Goal: Task Accomplishment & Management: Manage account settings

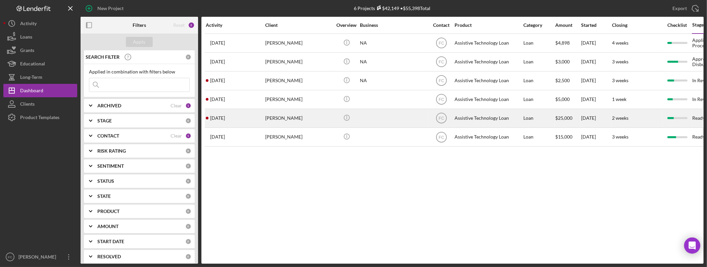
click at [290, 121] on div "[PERSON_NAME]" at bounding box center [298, 118] width 67 height 18
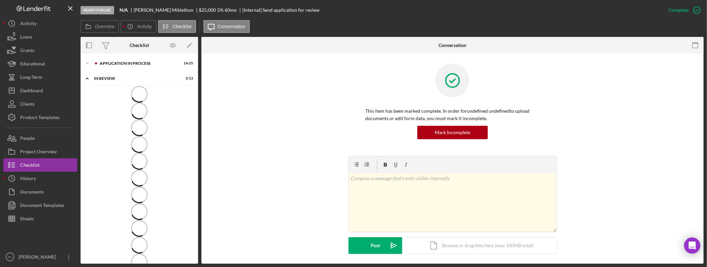
scroll to position [51, 0]
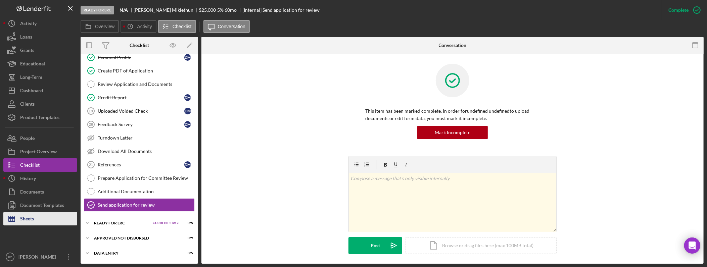
click at [39, 219] on button "Sheets" at bounding box center [40, 218] width 74 height 13
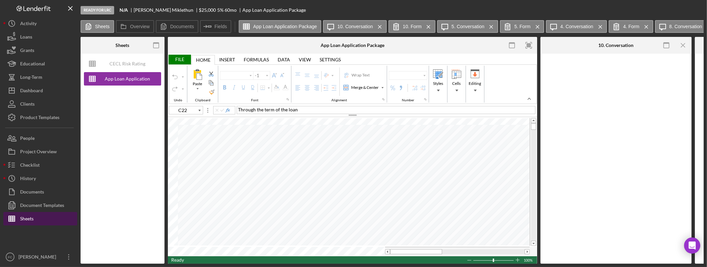
type input "Arial"
type input "12"
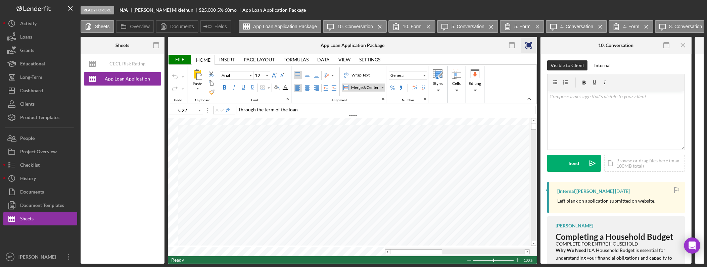
click at [529, 45] on rect "button" at bounding box center [529, 45] width 4 height 4
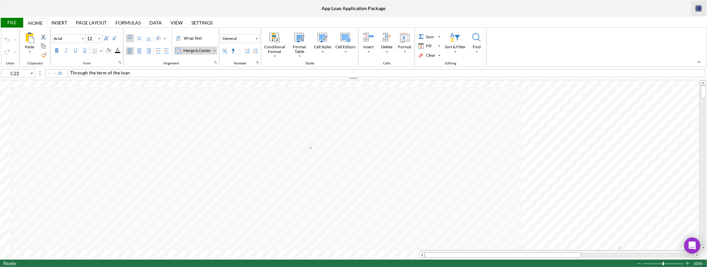
click at [702, 8] on icon "button" at bounding box center [698, 8] width 15 height 15
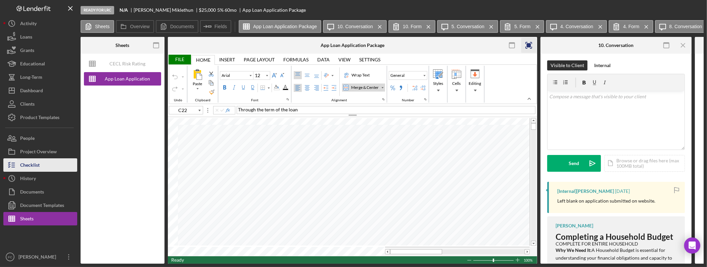
click at [24, 163] on div "Checklist" at bounding box center [29, 165] width 19 height 15
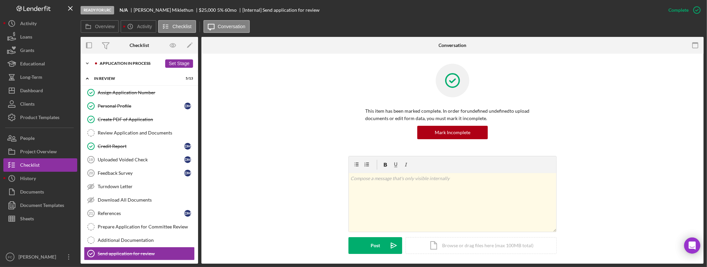
click at [117, 61] on div "Application In Process" at bounding box center [131, 63] width 62 height 4
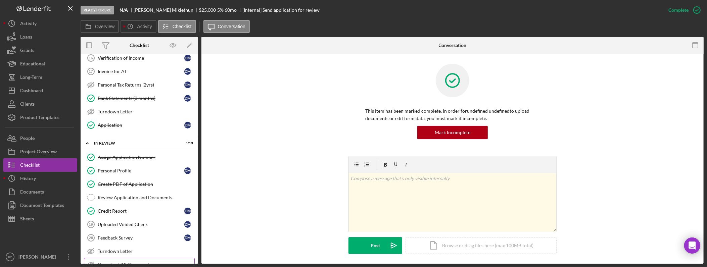
scroll to position [388, 0]
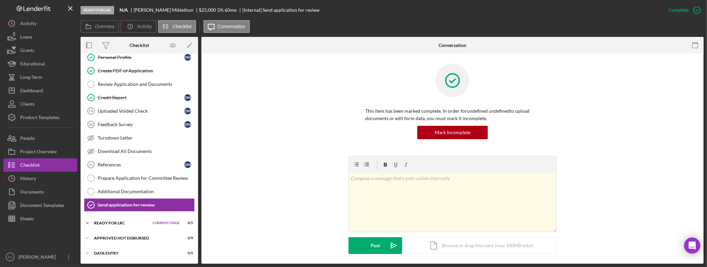
click at [117, 230] on div "Icon/Expander Ready for LRC Current Stage 0 / 5 Set Stage" at bounding box center [139, 222] width 117 height 13
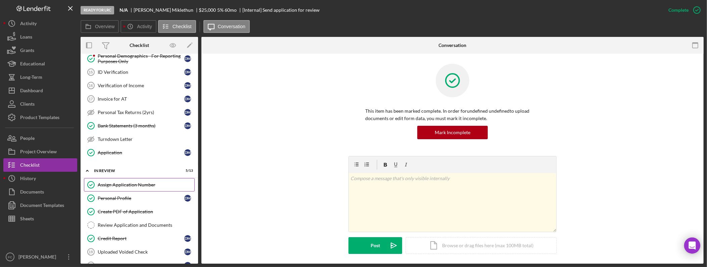
scroll to position [231, 0]
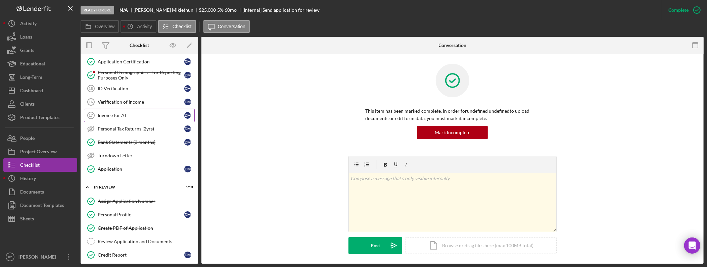
click at [131, 117] on div "Invoice for AT" at bounding box center [141, 115] width 87 height 5
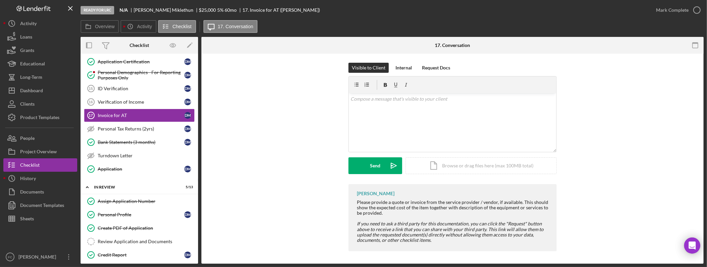
scroll to position [2, 0]
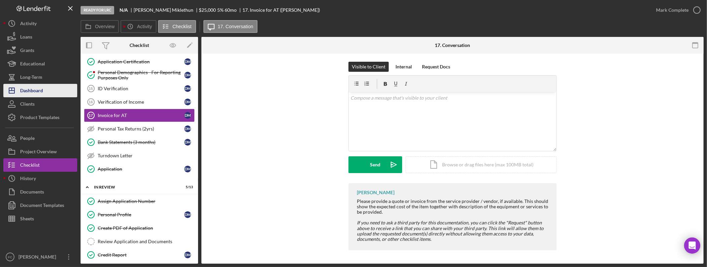
click at [42, 90] on div "Dashboard" at bounding box center [31, 91] width 23 height 15
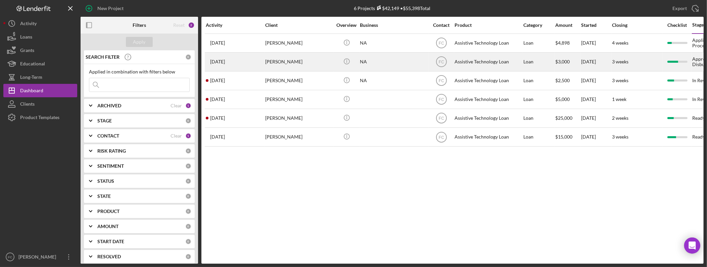
click at [306, 65] on div "[PERSON_NAME]" at bounding box center [298, 62] width 67 height 18
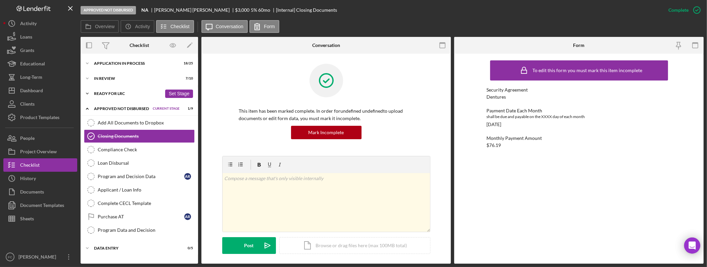
click at [127, 92] on div "Ready for LRC" at bounding box center [128, 94] width 68 height 4
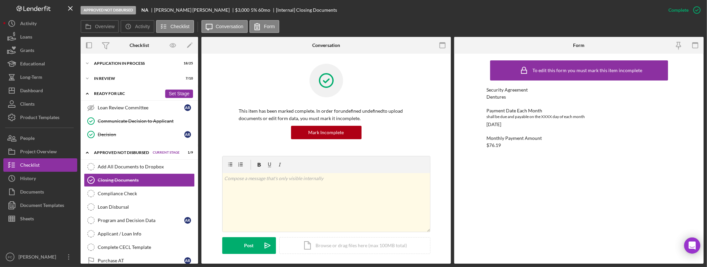
click at [131, 94] on div "Ready for LRC" at bounding box center [128, 94] width 68 height 4
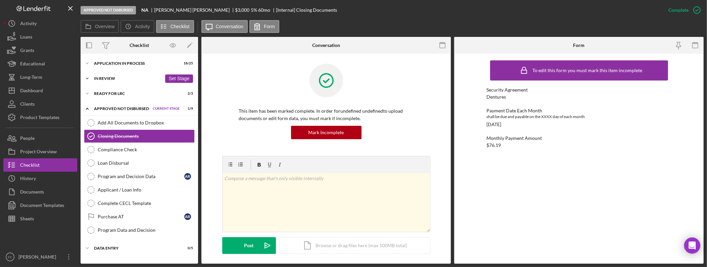
click at [128, 80] on div "Icon/Expander In Review 7 / 10 Set Stage" at bounding box center [139, 78] width 117 height 13
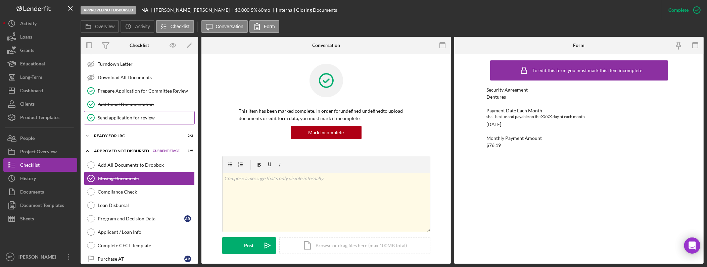
scroll to position [98, 0]
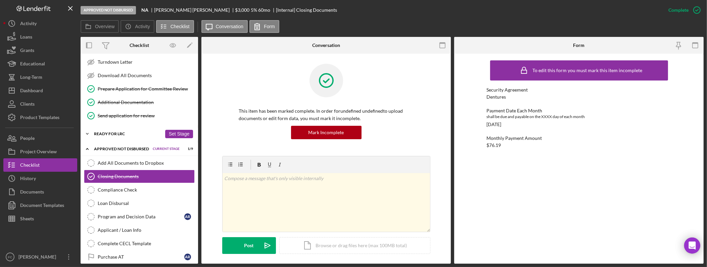
click at [113, 139] on div "Icon/Expander Ready for LRC 2 / 3 Set Stage" at bounding box center [139, 133] width 117 height 13
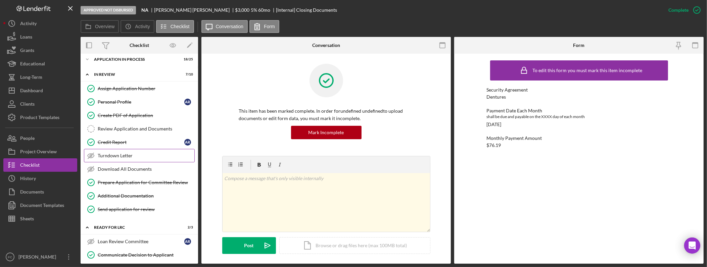
scroll to position [0, 0]
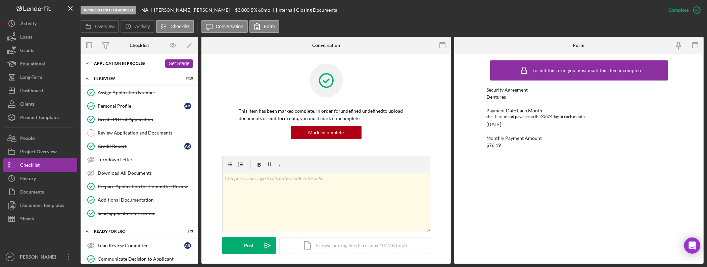
click at [112, 66] on div "Icon/Expander Application In Process 18 / 25 Set Stage" at bounding box center [139, 63] width 117 height 13
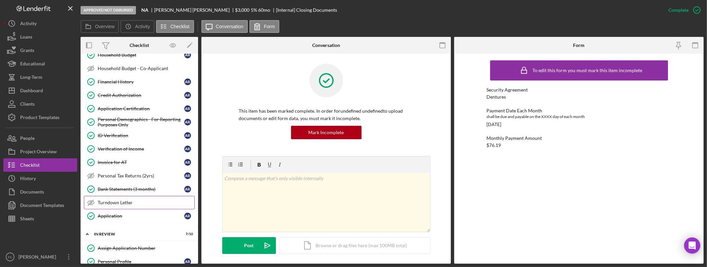
scroll to position [274, 0]
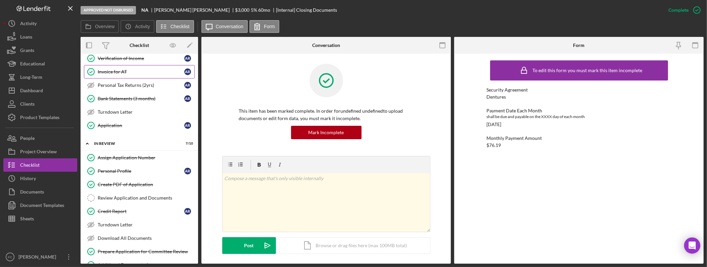
click at [135, 74] on div "Invoice for AT" at bounding box center [141, 71] width 87 height 5
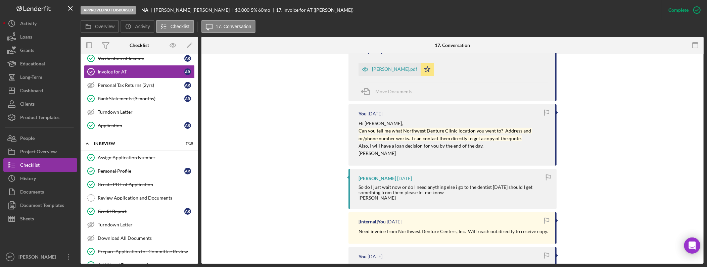
scroll to position [200, 0]
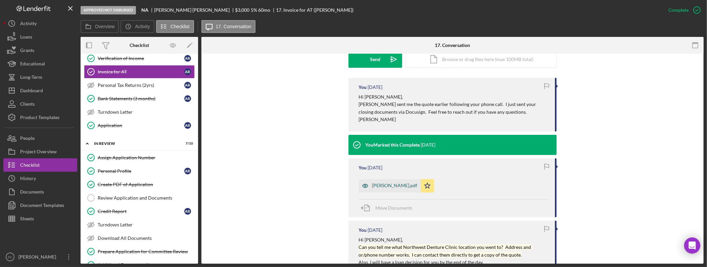
click at [398, 186] on div "Invoice- Rojas.pdf" at bounding box center [394, 185] width 45 height 5
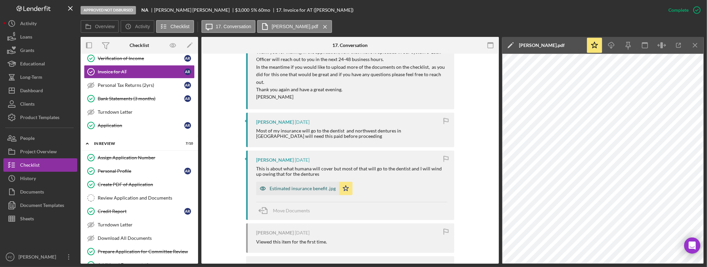
click at [282, 186] on div "Estimated insurance benefit .jpg" at bounding box center [302, 188] width 66 height 5
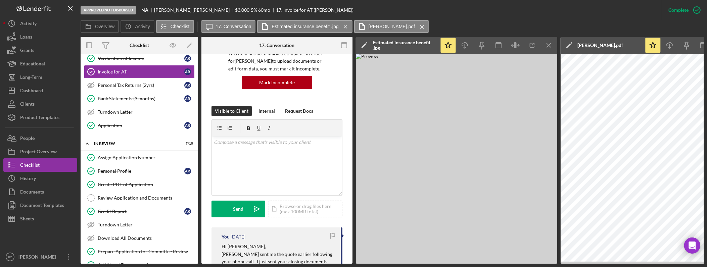
scroll to position [0, 0]
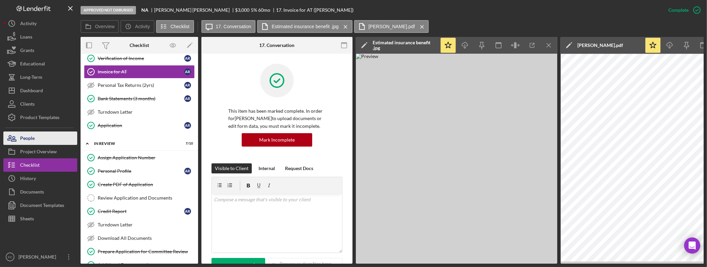
click at [42, 139] on button "People" at bounding box center [40, 138] width 74 height 13
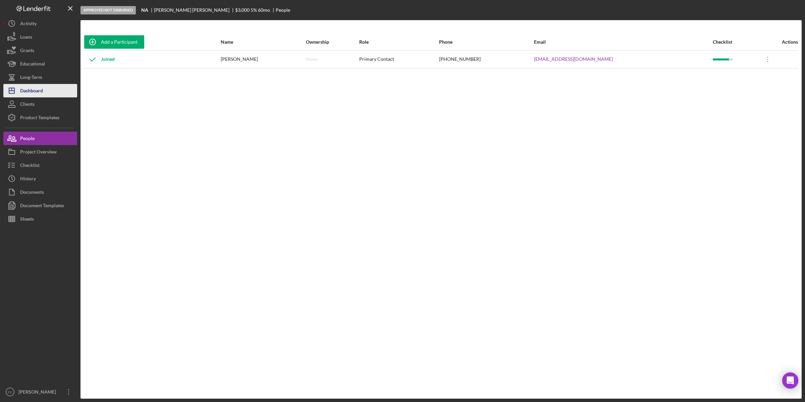
click at [53, 88] on button "Icon/Dashboard Dashboard" at bounding box center [40, 90] width 74 height 13
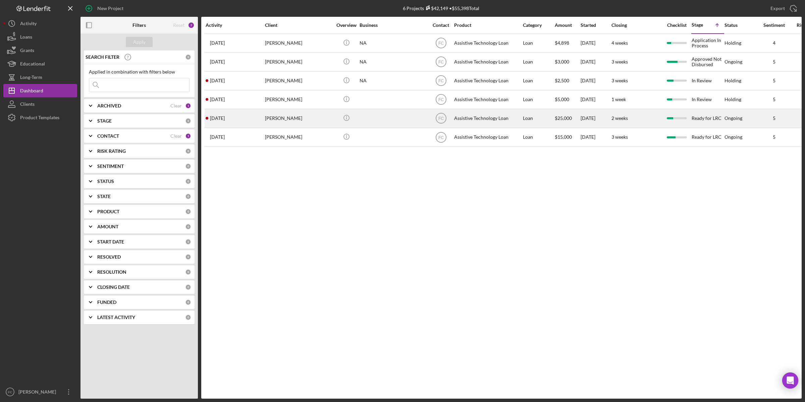
click at [303, 121] on div "[PERSON_NAME]" at bounding box center [298, 118] width 67 height 18
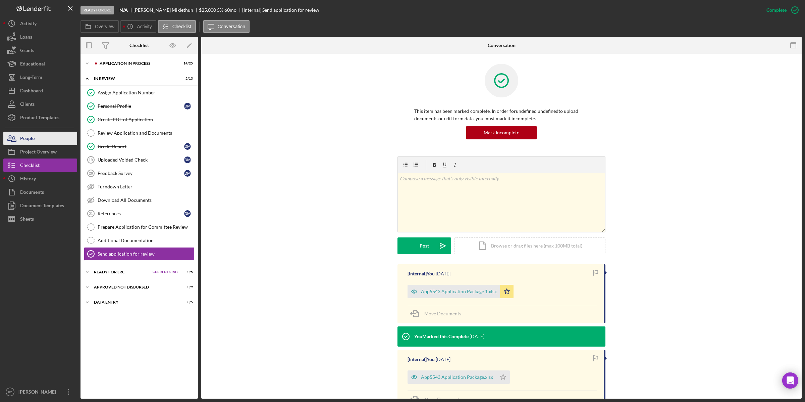
click at [42, 138] on button "People" at bounding box center [40, 138] width 74 height 13
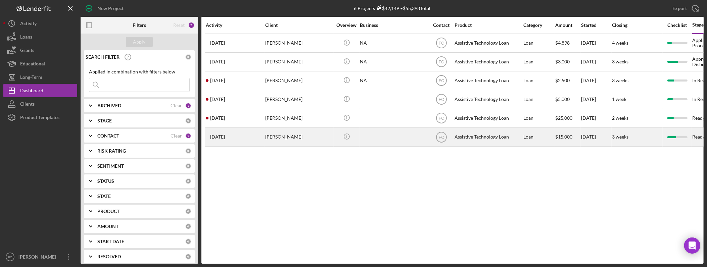
click at [296, 140] on div "[PERSON_NAME]" at bounding box center [298, 137] width 67 height 18
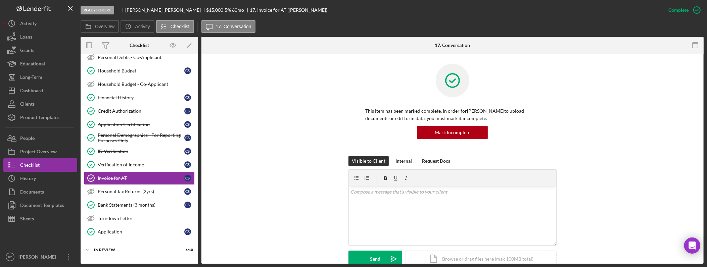
scroll to position [191, 0]
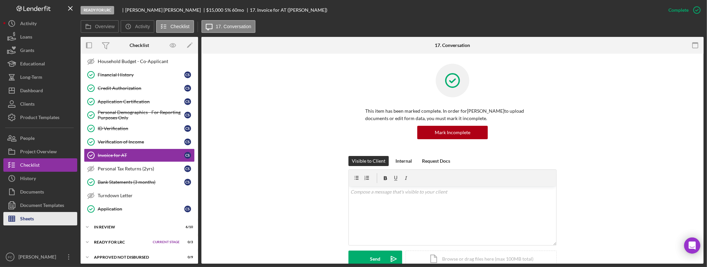
click at [53, 220] on button "Sheets" at bounding box center [40, 218] width 74 height 13
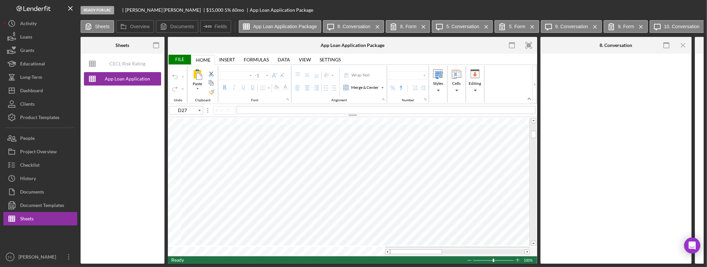
type input "Arial"
type input "12"
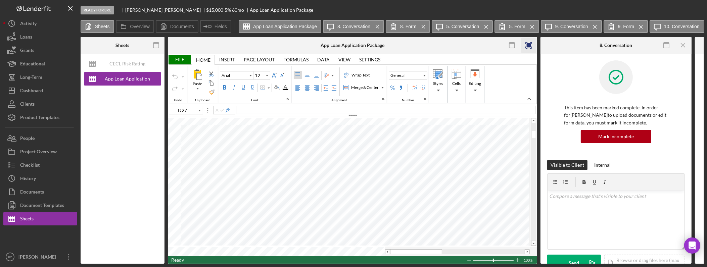
click at [530, 45] on rect "button" at bounding box center [529, 45] width 4 height 4
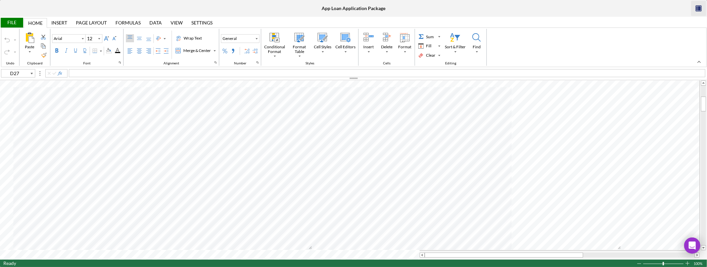
type input "C27"
click at [694, 10] on icon "button" at bounding box center [698, 8] width 15 height 15
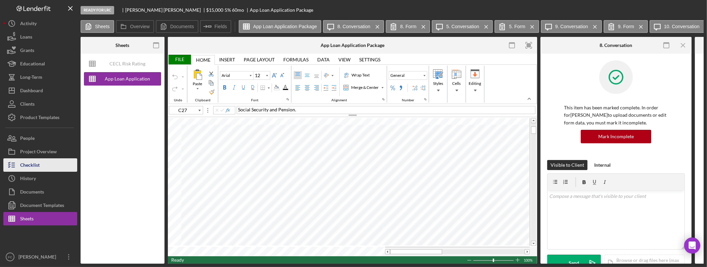
click at [47, 169] on button "Checklist" at bounding box center [40, 164] width 74 height 13
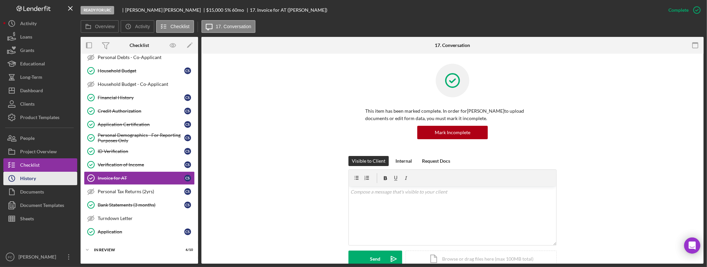
scroll to position [190, 0]
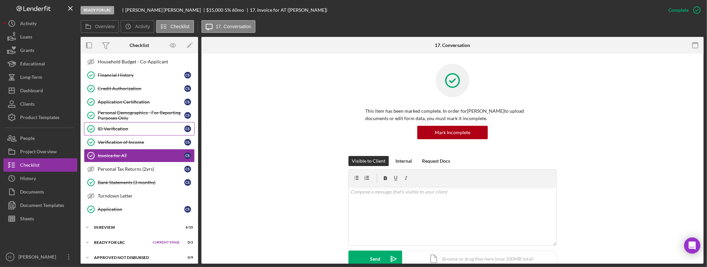
click at [139, 132] on div "ID Verification" at bounding box center [141, 128] width 87 height 5
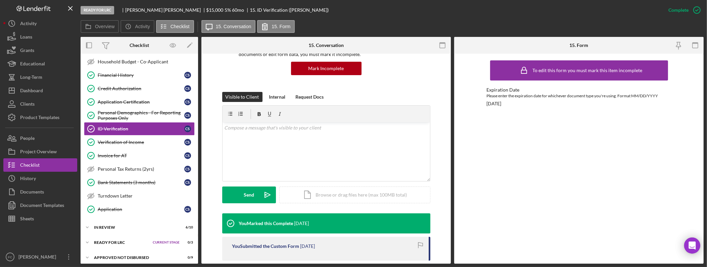
scroll to position [118, 0]
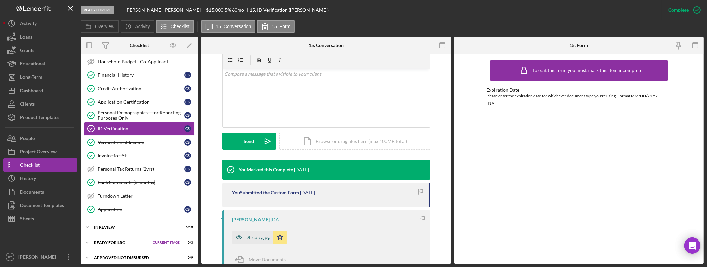
click at [261, 236] on div "DL copy.jpg" at bounding box center [258, 237] width 24 height 5
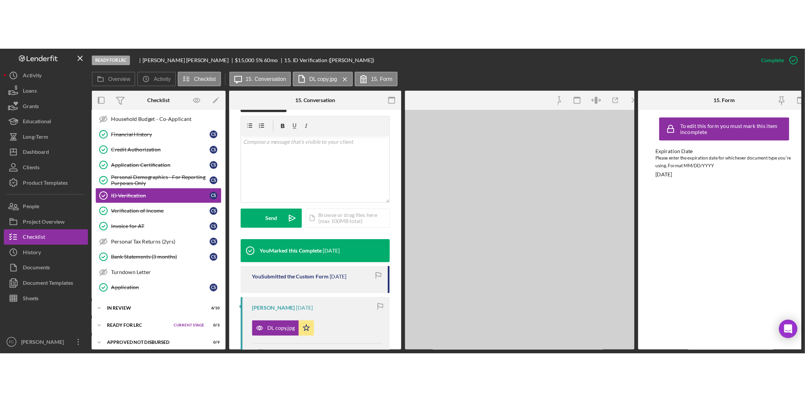
scroll to position [125, 0]
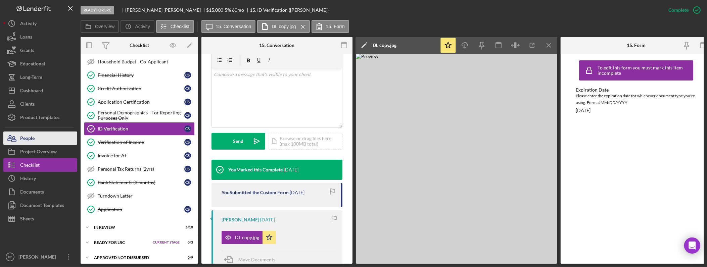
click at [26, 141] on div "People" at bounding box center [27, 139] width 14 height 15
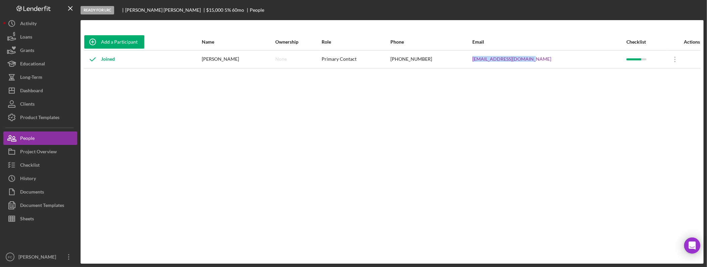
drag, startPoint x: 554, startPoint y: 58, endPoint x: 476, endPoint y: 64, distance: 78.4
click at [476, 64] on tr "Joined [PERSON_NAME] None Primary Contact [PHONE_NUMBER] [EMAIL_ADDRESS][DOMAIN…" at bounding box center [392, 59] width 616 height 18
copy tr "[EMAIL_ADDRESS][DOMAIN_NAME]"
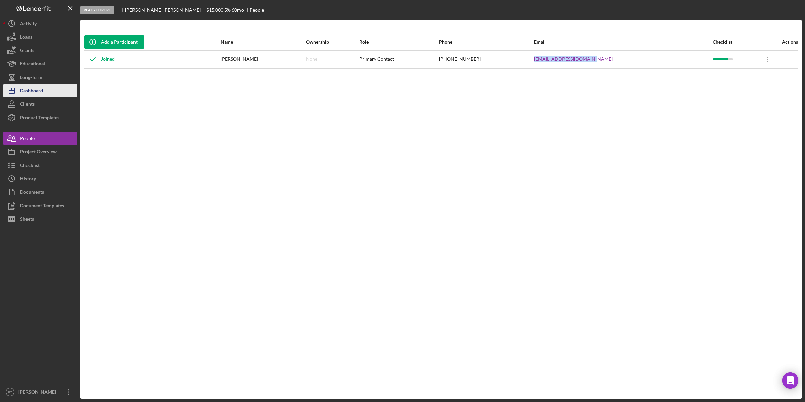
click at [35, 90] on div "Dashboard" at bounding box center [31, 91] width 23 height 15
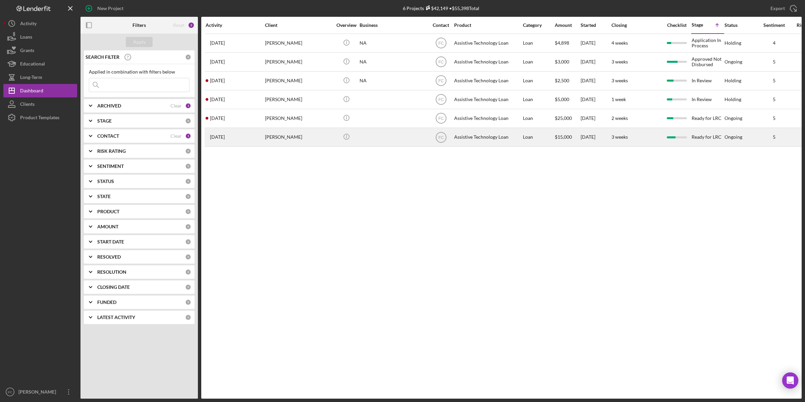
click at [292, 139] on div "[PERSON_NAME]" at bounding box center [298, 137] width 67 height 18
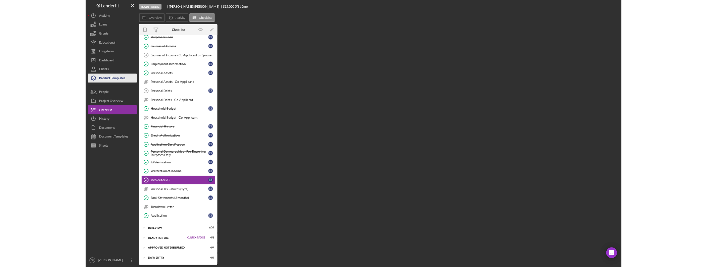
scroll to position [78, 0]
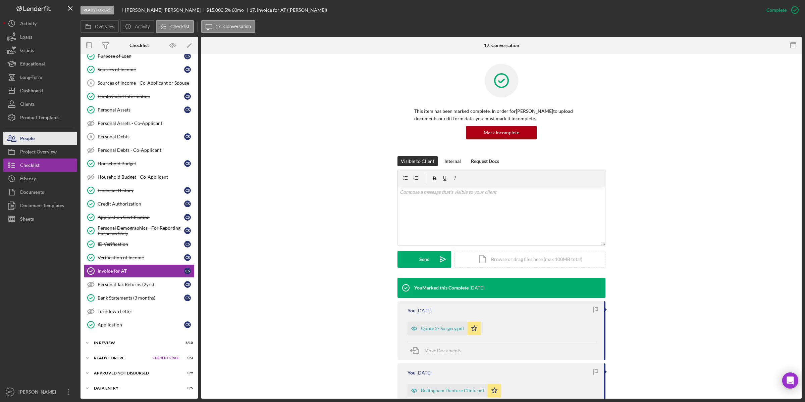
click at [27, 136] on div "People" at bounding box center [27, 139] width 14 height 15
